Goal: Find specific page/section

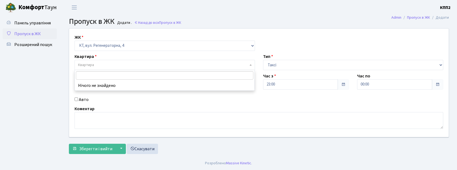
select select "271"
select select "2"
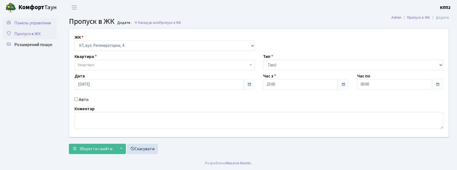
click at [36, 24] on span "Панель управління" at bounding box center [32, 23] width 36 height 6
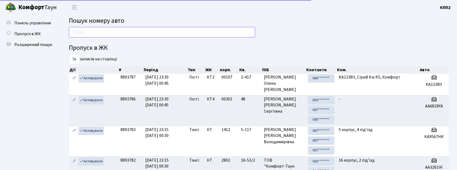
click at [164, 35] on input "text" at bounding box center [162, 32] width 186 height 10
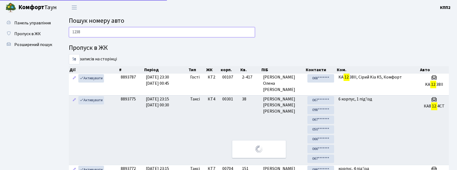
type input "1238"
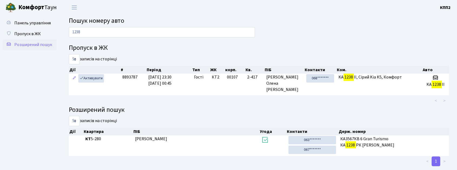
click at [37, 40] on link "Розширений пошук" at bounding box center [30, 44] width 54 height 11
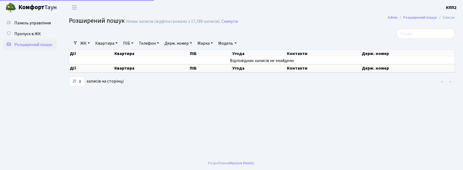
select select "25"
click at [33, 31] on span "Пропуск в ЖК" at bounding box center [27, 34] width 26 height 6
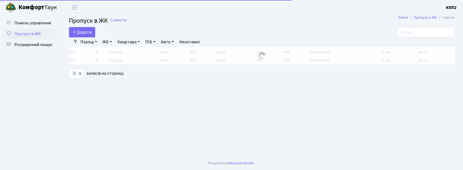
select select "25"
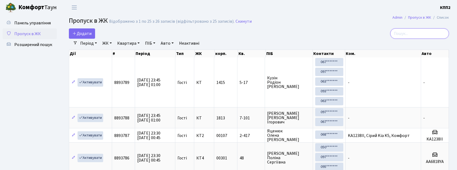
click at [413, 31] on input "search" at bounding box center [420, 33] width 59 height 10
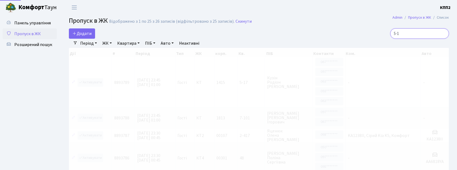
type input "5-17"
